Goal: Task Accomplishment & Management: Use online tool/utility

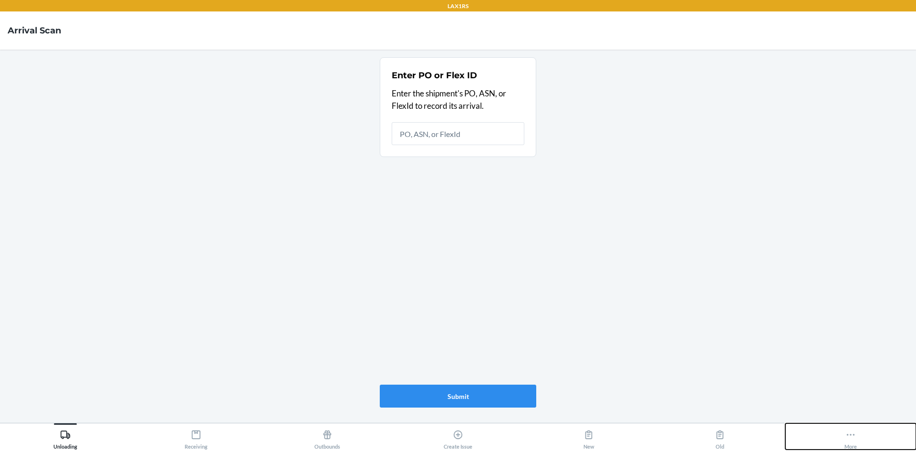
click at [855, 435] on icon at bounding box center [851, 435] width 8 height 2
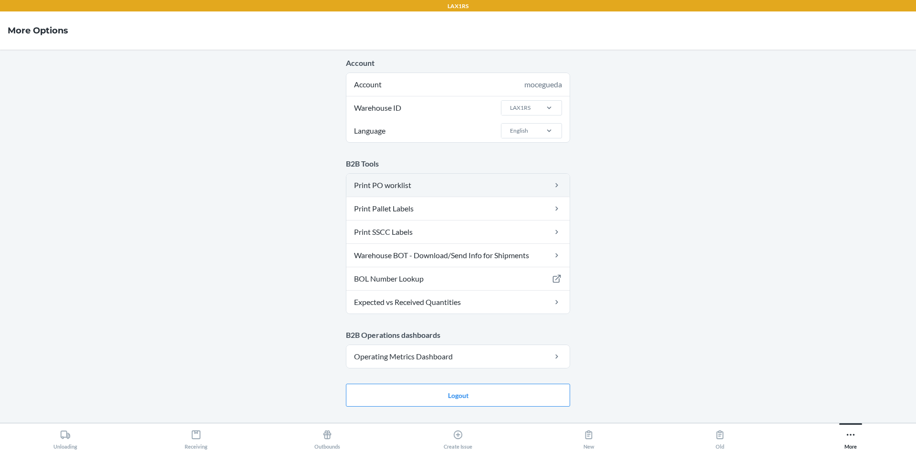
click at [498, 185] on link "Print PO worklist" at bounding box center [457, 185] width 223 height 23
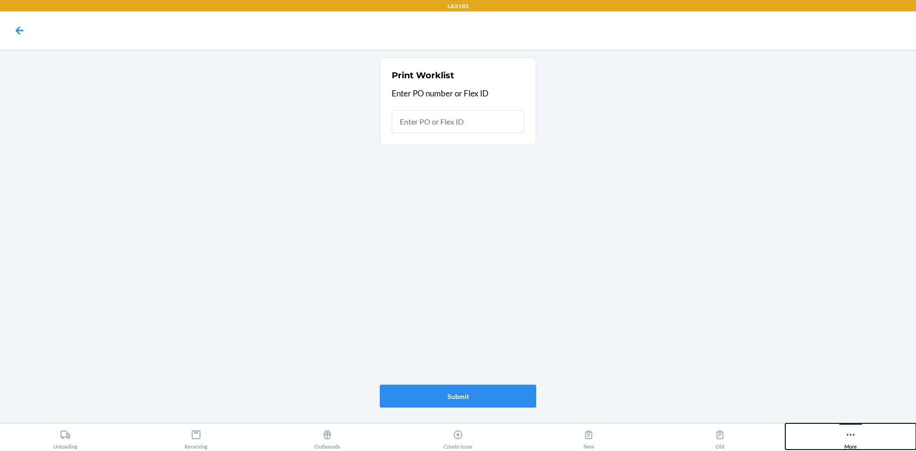
click at [849, 429] on div "More" at bounding box center [851, 438] width 12 height 24
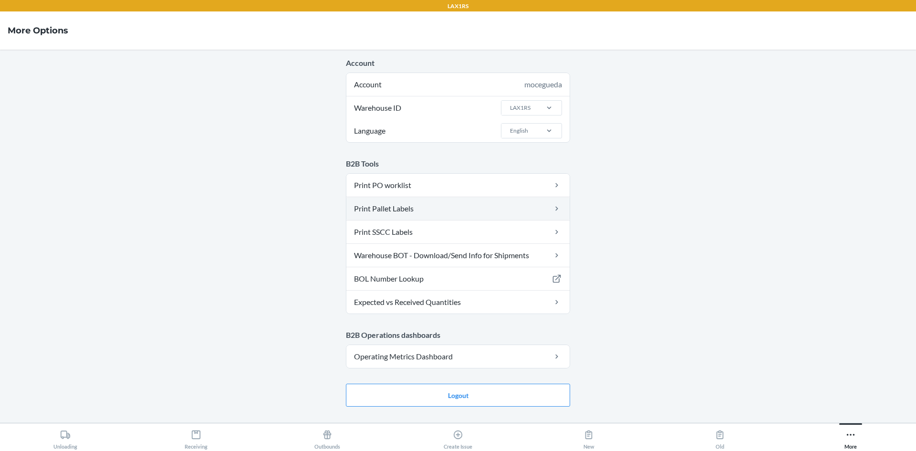
click at [505, 209] on link "Print Pallet Labels" at bounding box center [457, 208] width 223 height 23
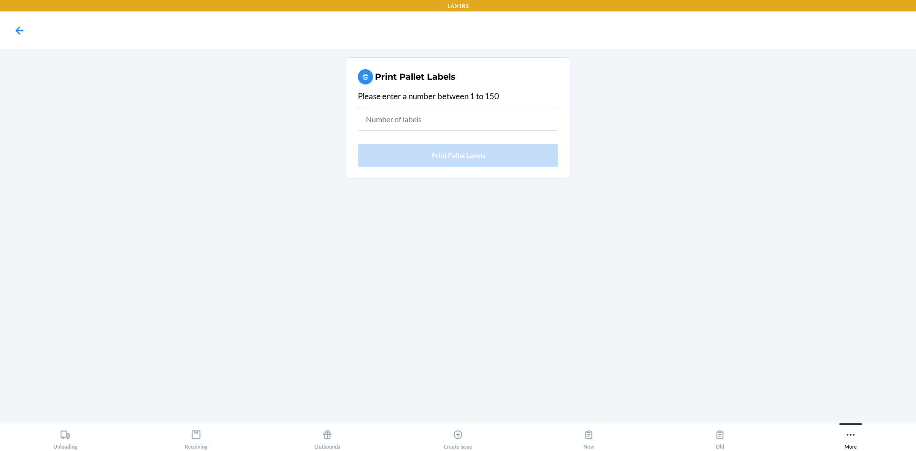
click at [449, 125] on input "text" at bounding box center [458, 119] width 200 height 23
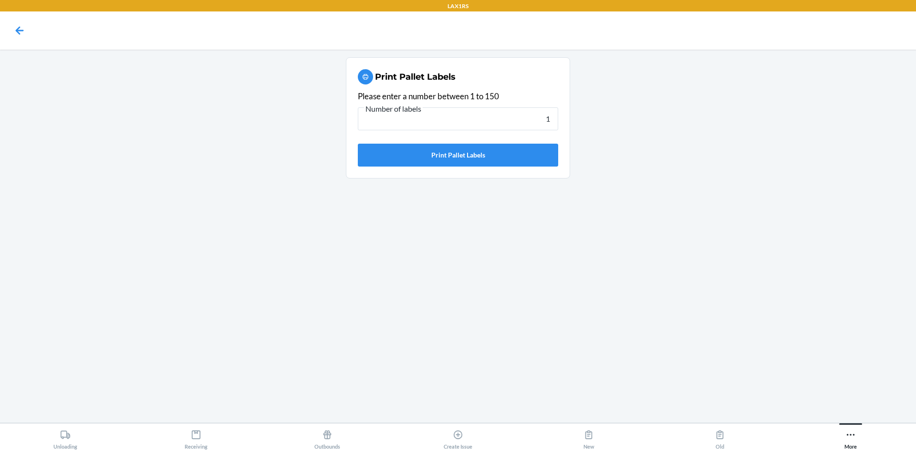
type input "1"
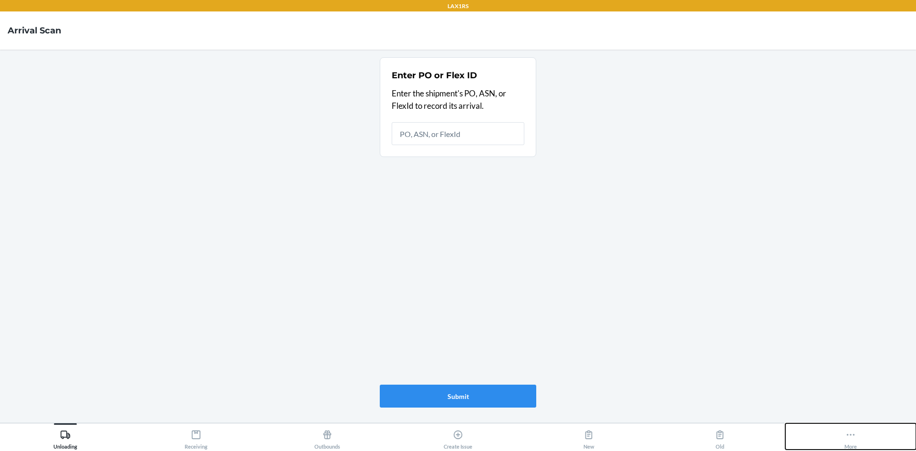
click at [853, 435] on icon at bounding box center [851, 434] width 10 height 10
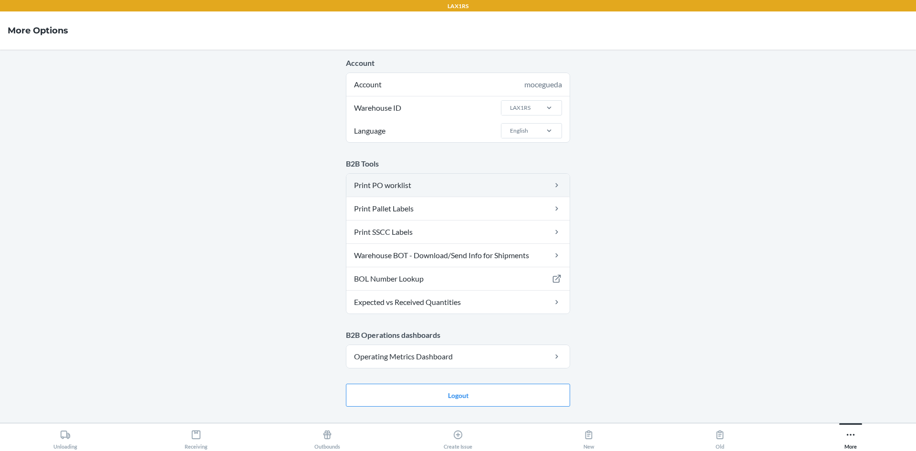
click at [495, 191] on link "Print PO worklist" at bounding box center [457, 185] width 223 height 23
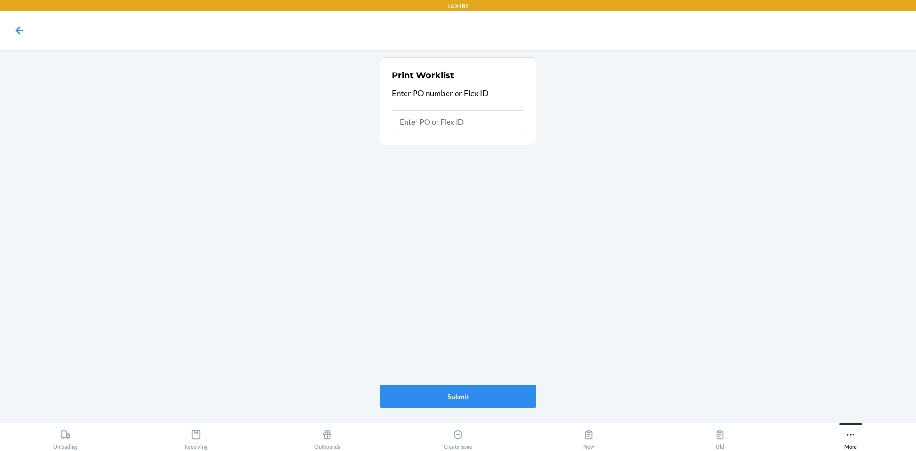
click at [495, 123] on input "text" at bounding box center [458, 121] width 133 height 23
type input "9908161"
click at [435, 127] on input "9908161" at bounding box center [458, 121] width 133 height 23
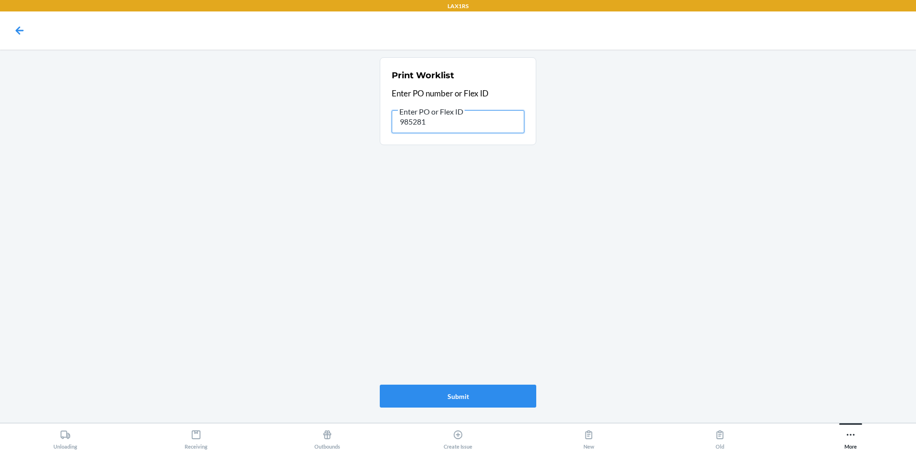
type input "9852816"
